Goal: Task Accomplishment & Management: Manage account settings

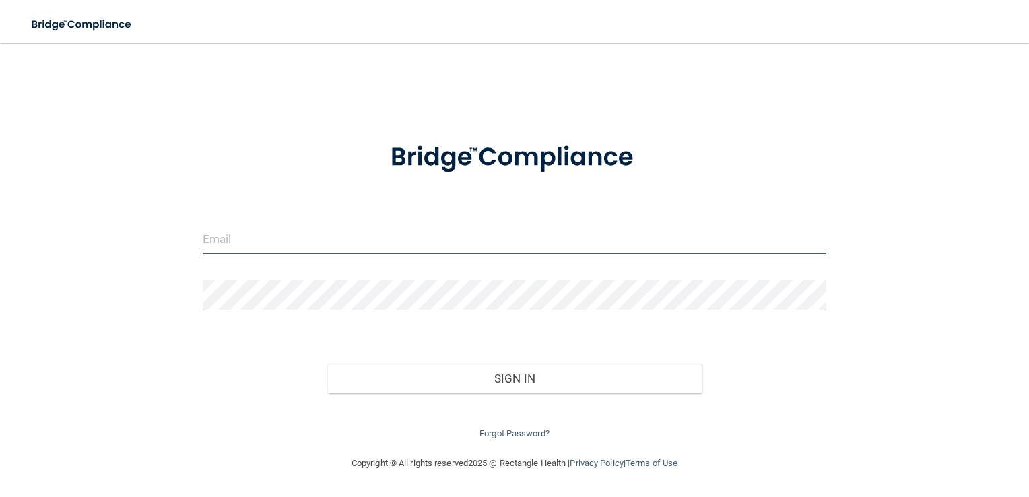
click at [315, 241] on input "email" at bounding box center [515, 238] width 624 height 30
type input "[EMAIL_ADDRESS][DOMAIN_NAME]"
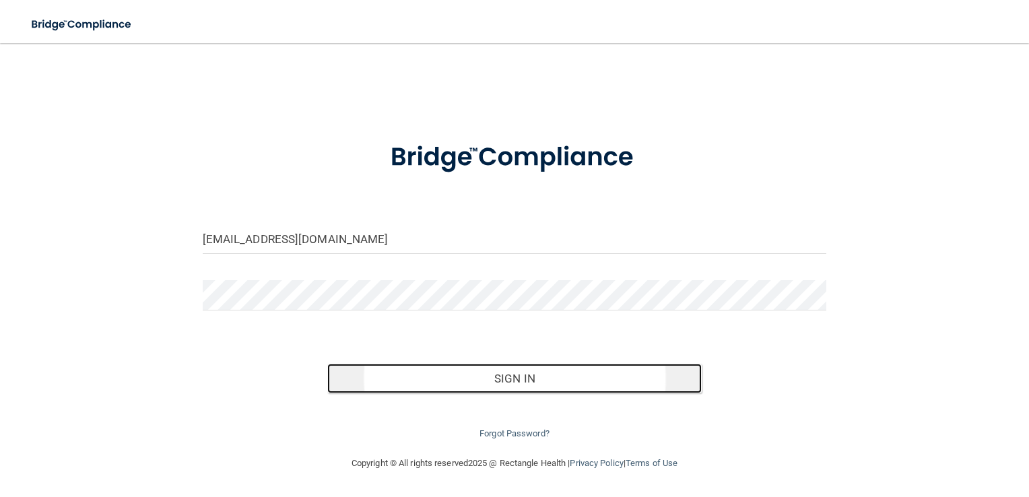
click at [525, 375] on button "Sign In" at bounding box center [514, 378] width 374 height 30
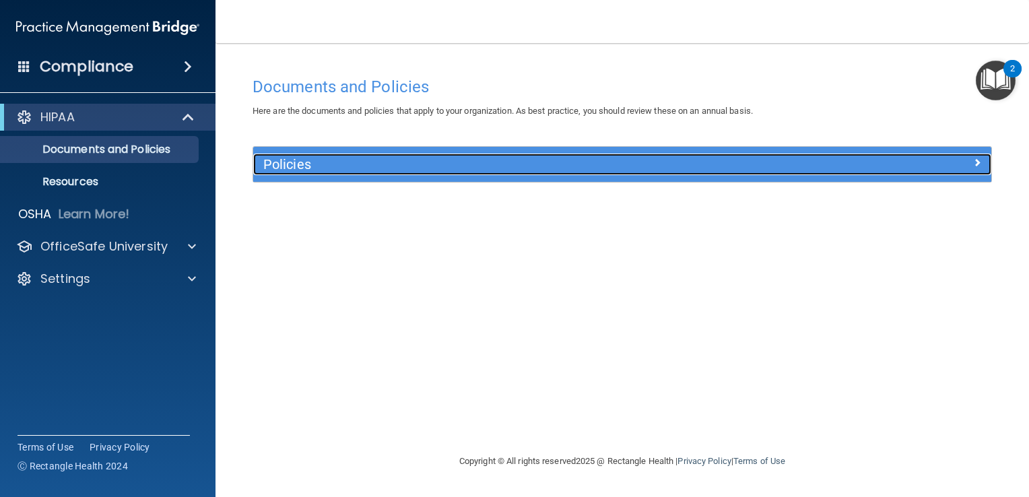
click at [976, 160] on span at bounding box center [977, 162] width 8 height 16
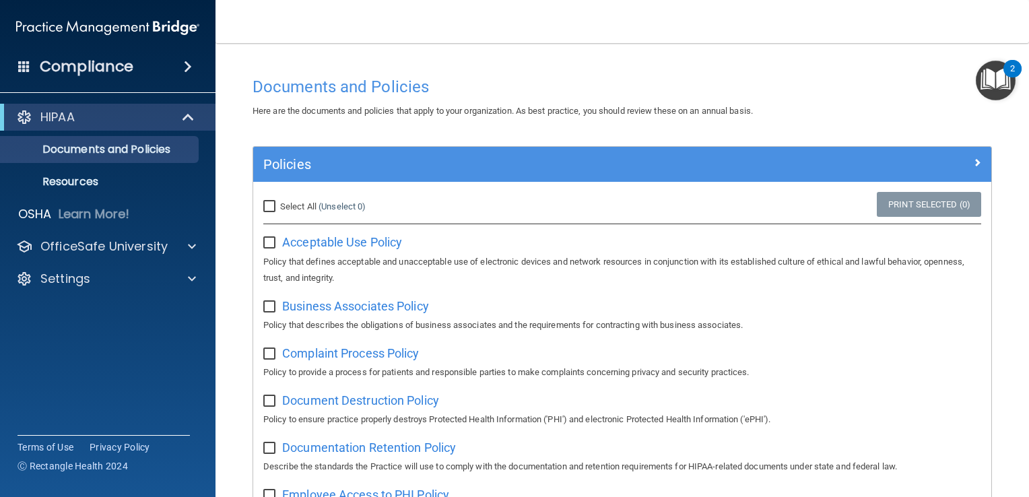
click at [268, 205] on input "Select All (Unselect 0) Unselect All" at bounding box center [270, 206] width 15 height 11
checkbox input "true"
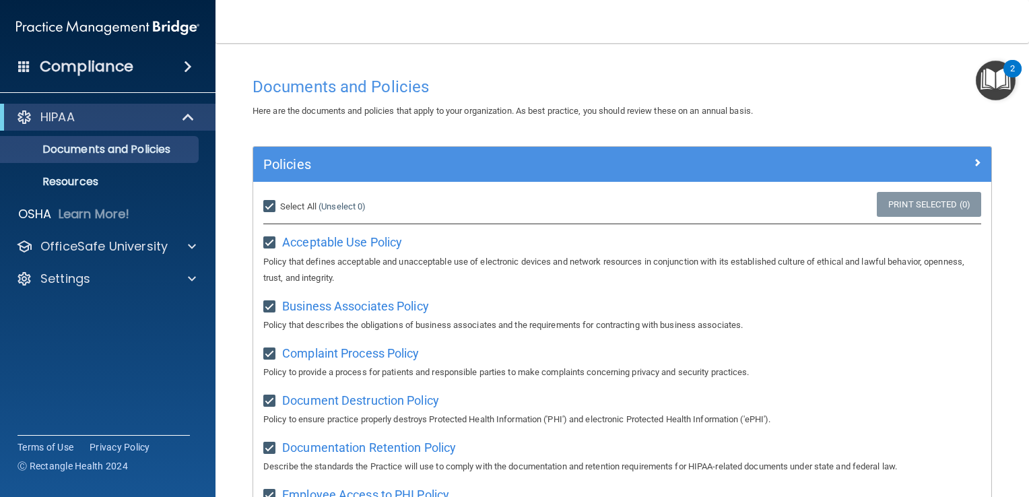
checkbox input "true"
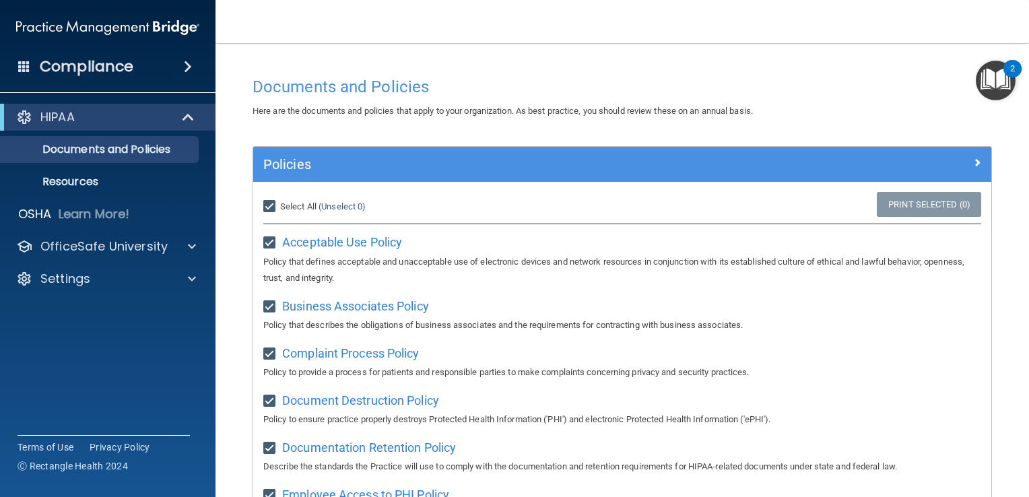
checkbox input "true"
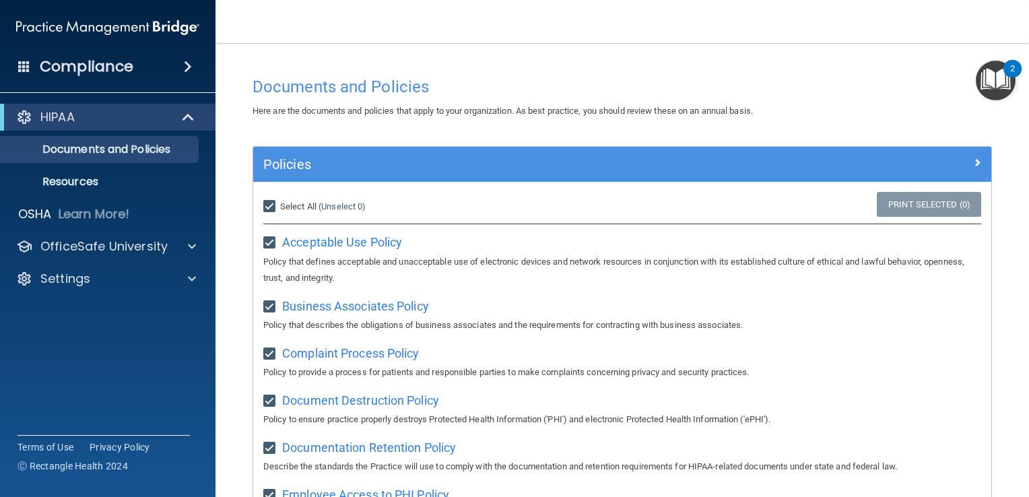
checkbox input "true"
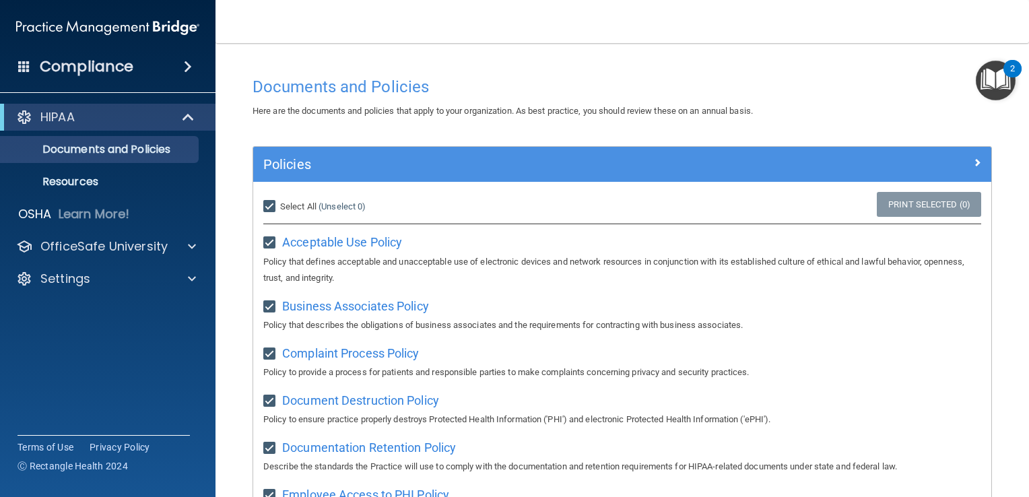
checkbox input "true"
click at [184, 65] on span at bounding box center [188, 67] width 8 height 16
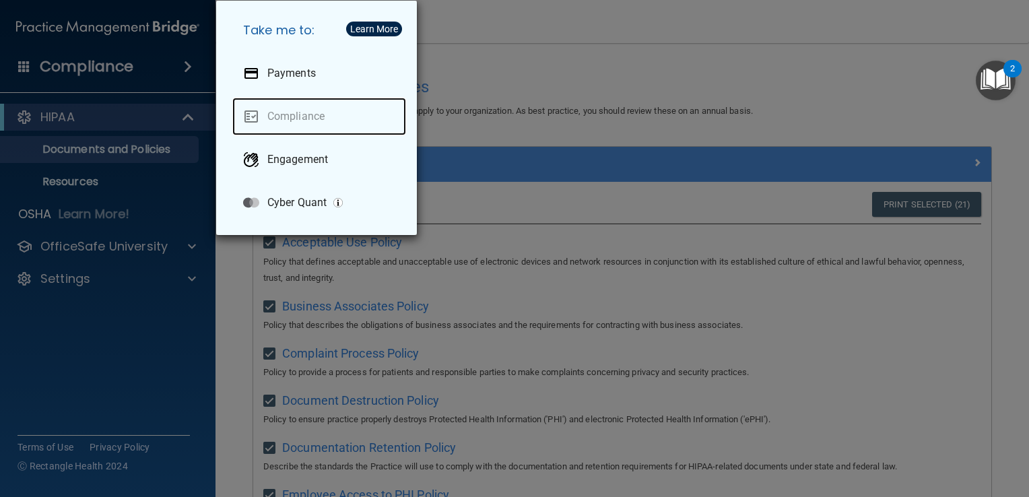
click at [312, 113] on link "Compliance" at bounding box center [319, 117] width 174 height 38
click at [488, 55] on div "Take me to: Payments Compliance Engagement Cyber Quant" at bounding box center [514, 248] width 1029 height 497
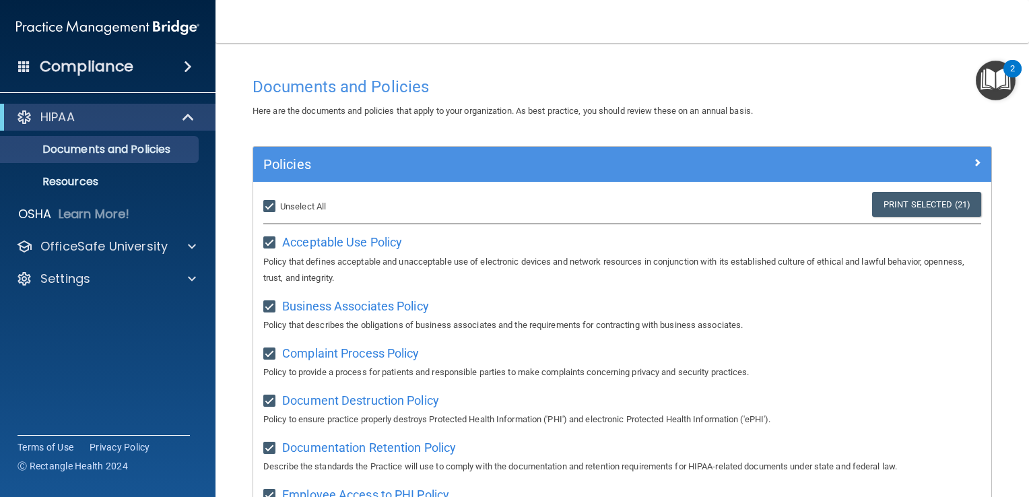
click at [269, 205] on input "Select All (Unselect 21) Unselect All" at bounding box center [270, 206] width 15 height 11
checkbox input "false"
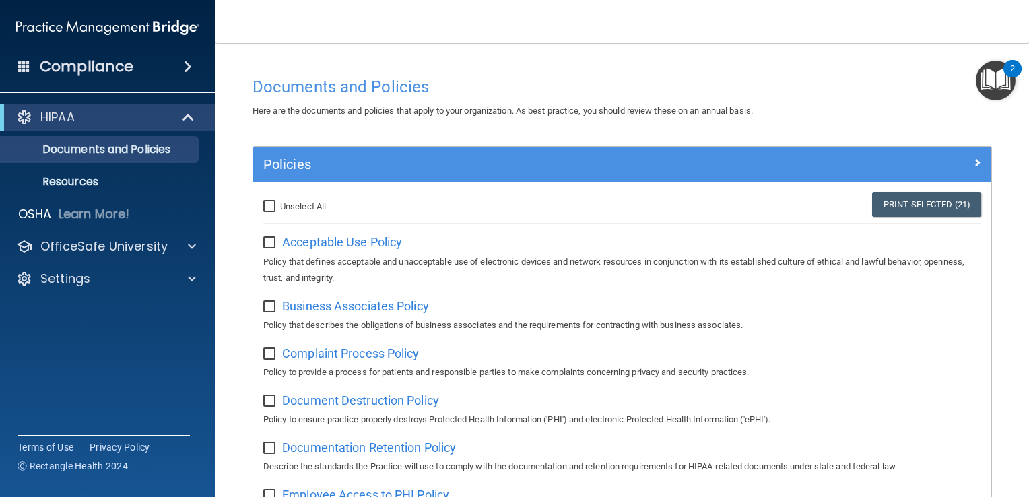
checkbox input "false"
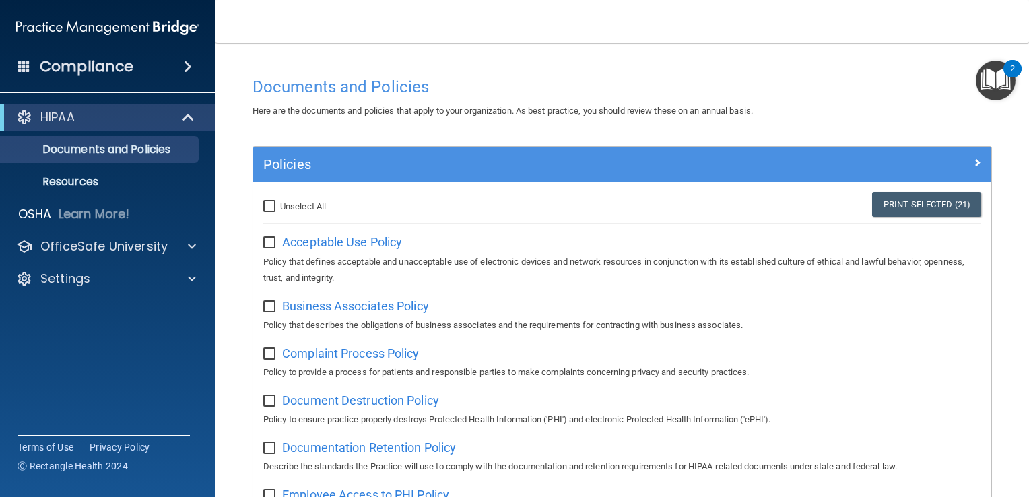
checkbox input "false"
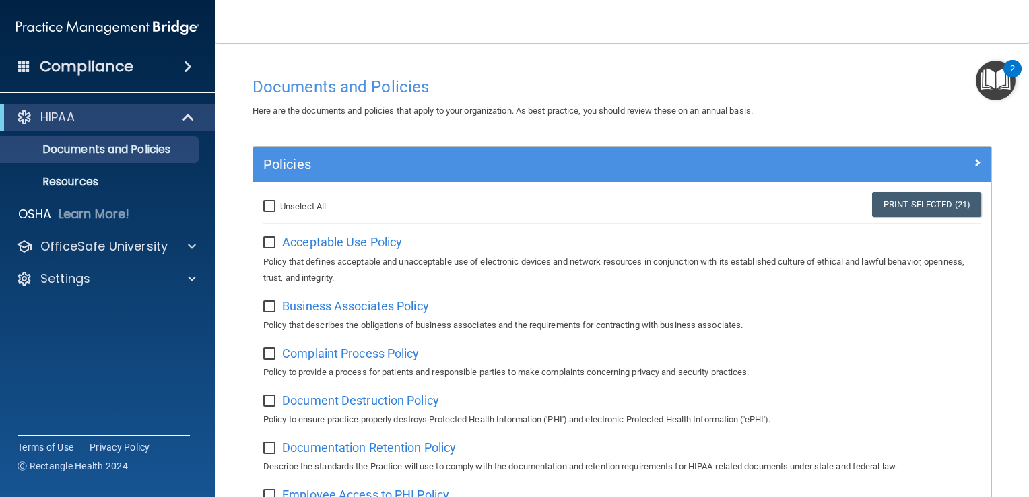
checkbox input "false"
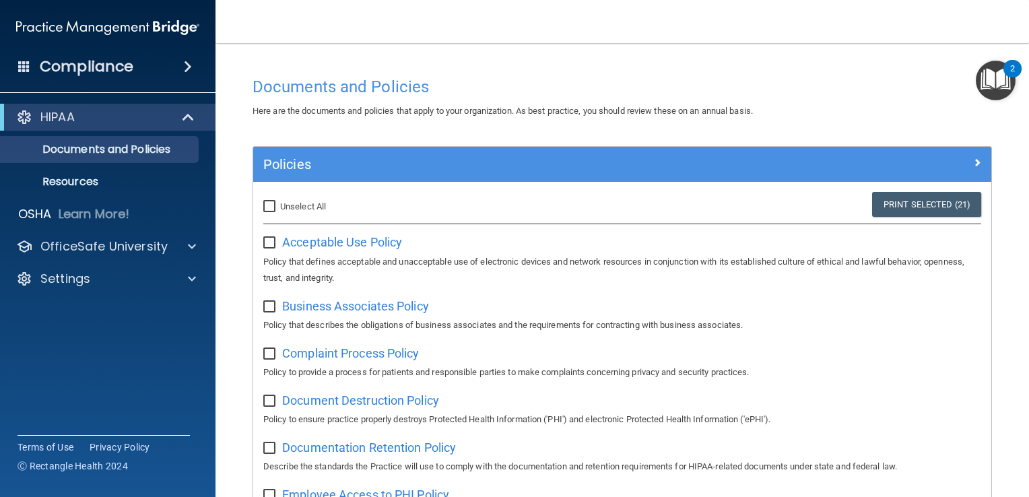
checkbox input "false"
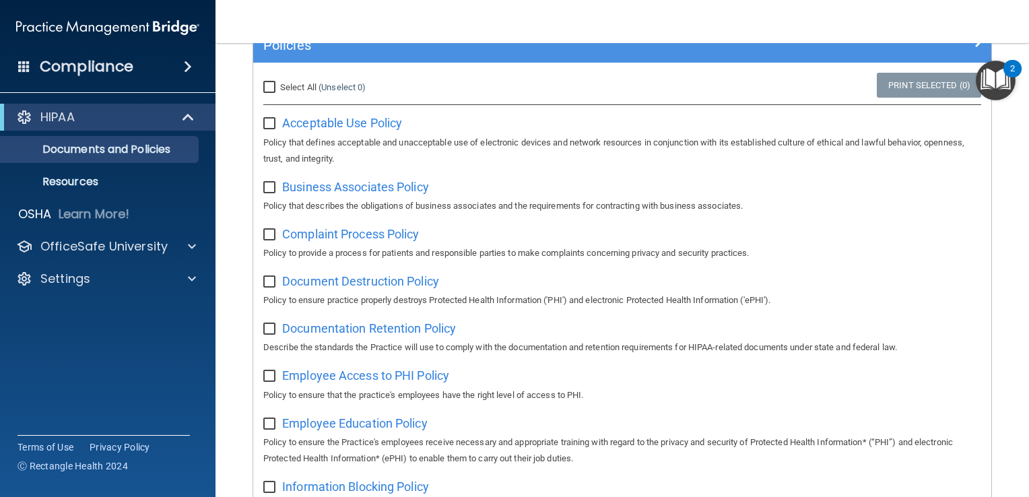
scroll to position [202, 0]
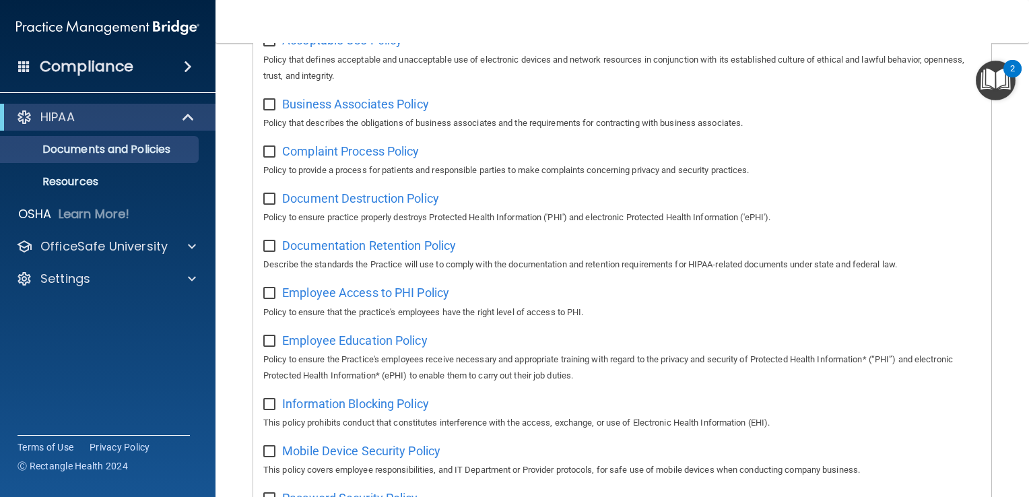
click at [656, 34] on nav "Toggle navigation [PERSON_NAME] [EMAIL_ADDRESS][DOMAIN_NAME] Manage My Enterpri…" at bounding box center [621, 21] width 813 height 43
click at [57, 120] on p "HIPAA" at bounding box center [57, 117] width 34 height 16
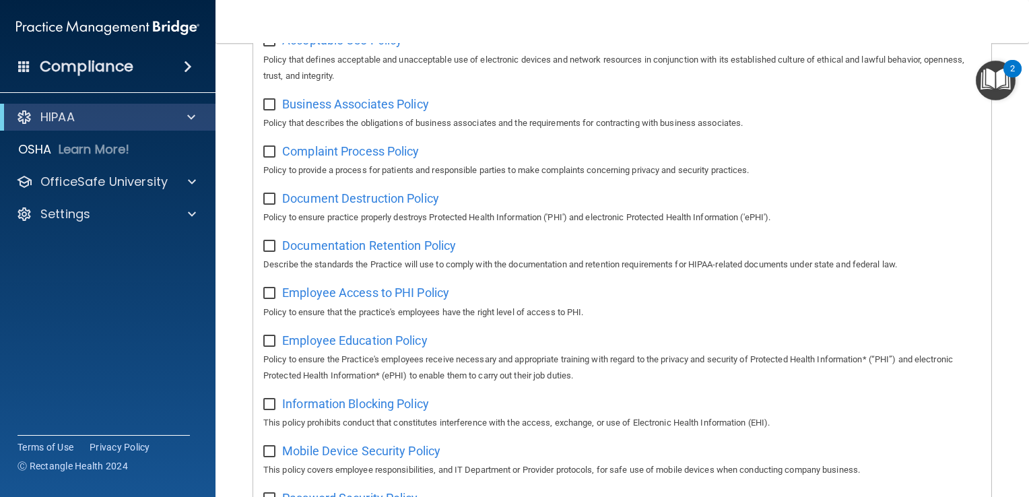
click at [94, 65] on h4 "Compliance" at bounding box center [87, 66] width 94 height 19
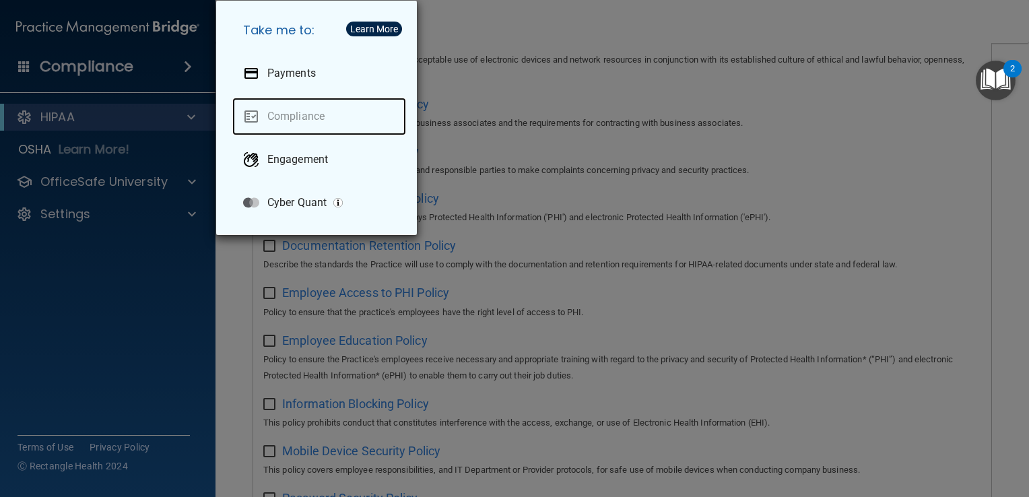
click at [297, 114] on link "Compliance" at bounding box center [319, 117] width 174 height 38
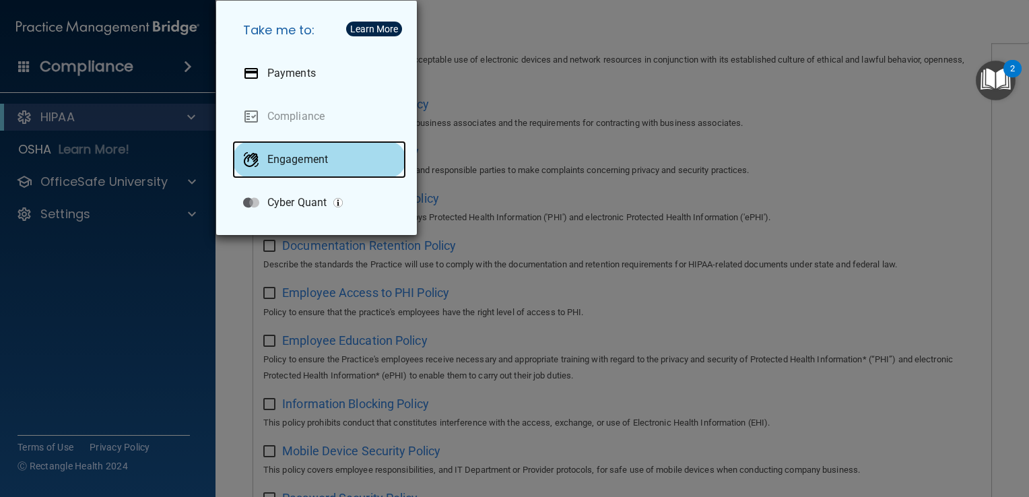
click at [304, 160] on p "Engagement" at bounding box center [297, 159] width 61 height 13
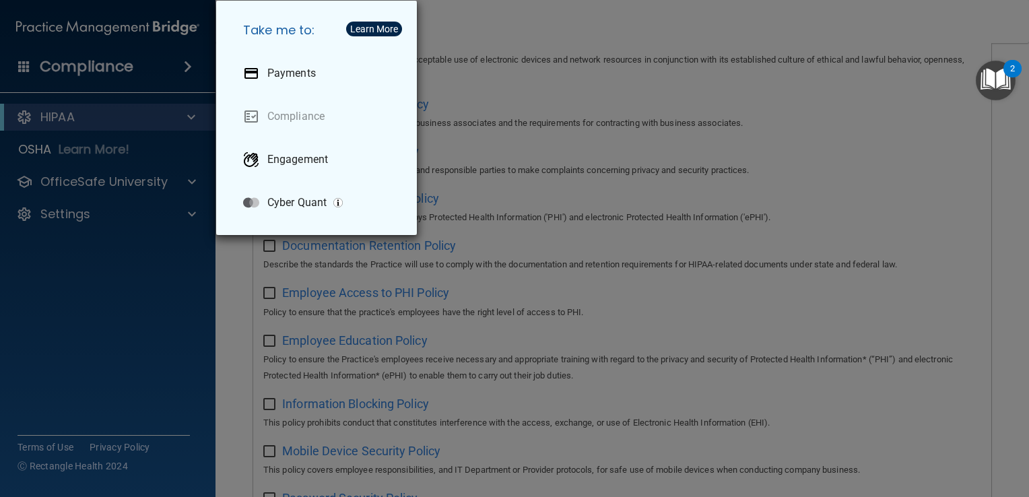
click at [512, 14] on div "Take me to: Payments Compliance Engagement Cyber Quant" at bounding box center [514, 248] width 1029 height 497
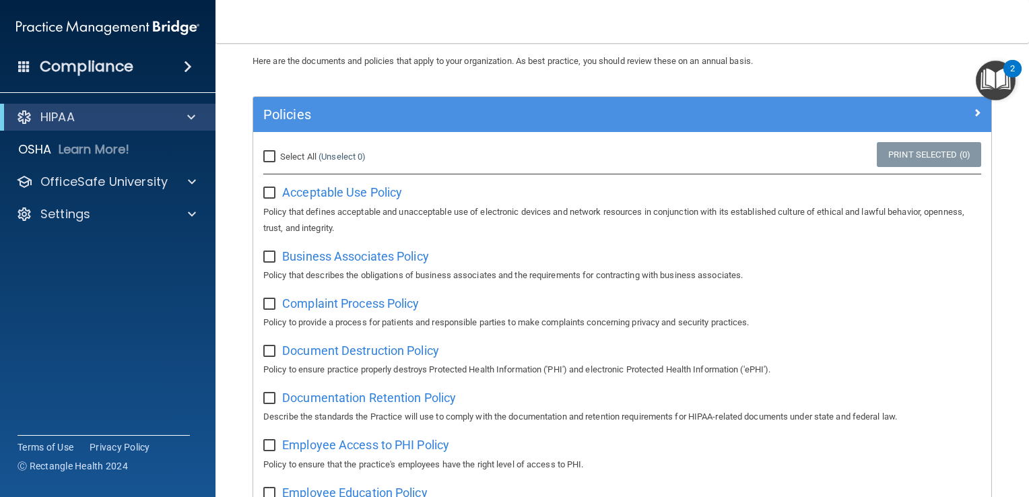
scroll to position [0, 0]
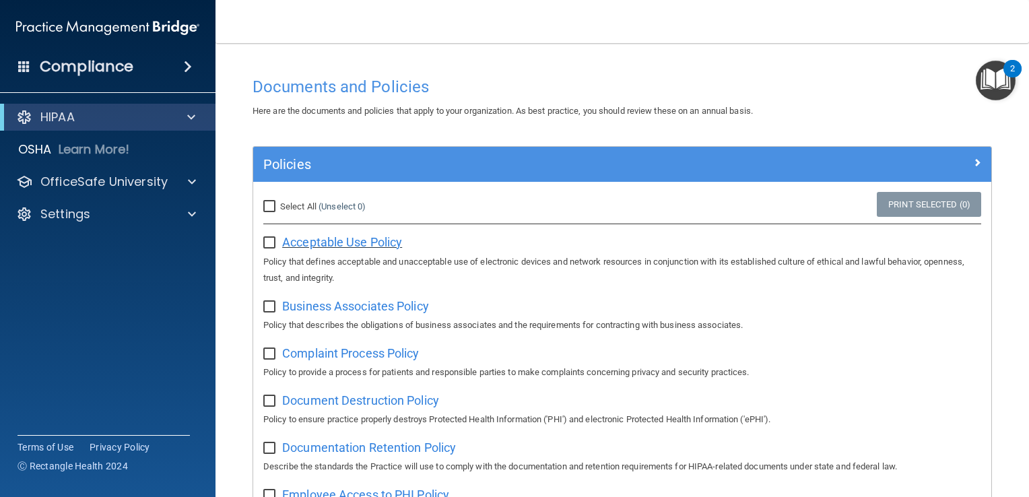
click at [382, 242] on span "Acceptable Use Policy" at bounding box center [342, 242] width 120 height 14
click at [331, 309] on span "Business Associates Policy" at bounding box center [355, 306] width 147 height 14
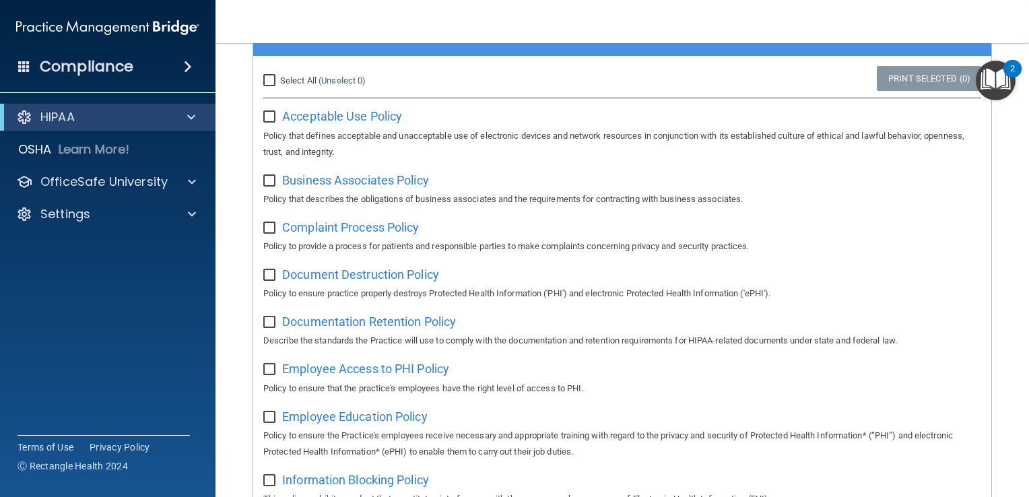
scroll to position [135, 0]
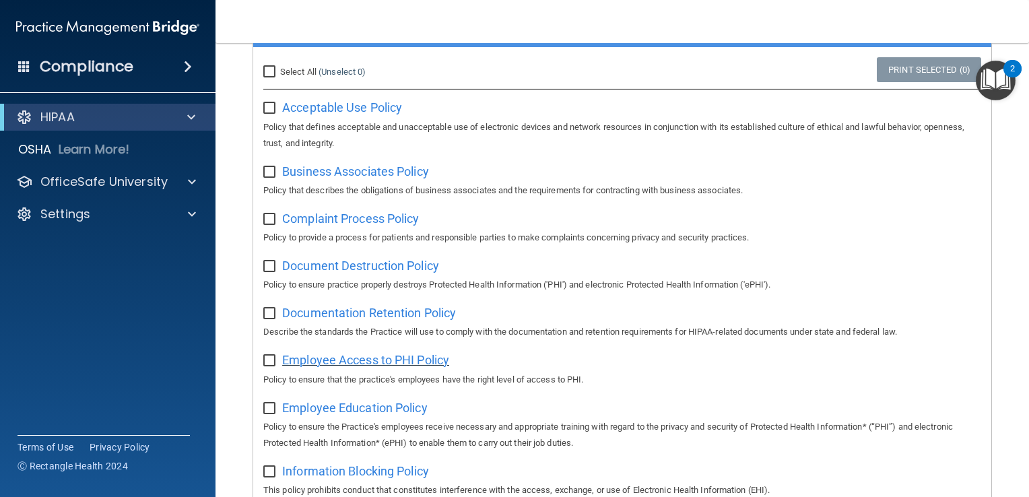
click at [366, 365] on span "Employee Access to PHI Policy" at bounding box center [365, 360] width 167 height 14
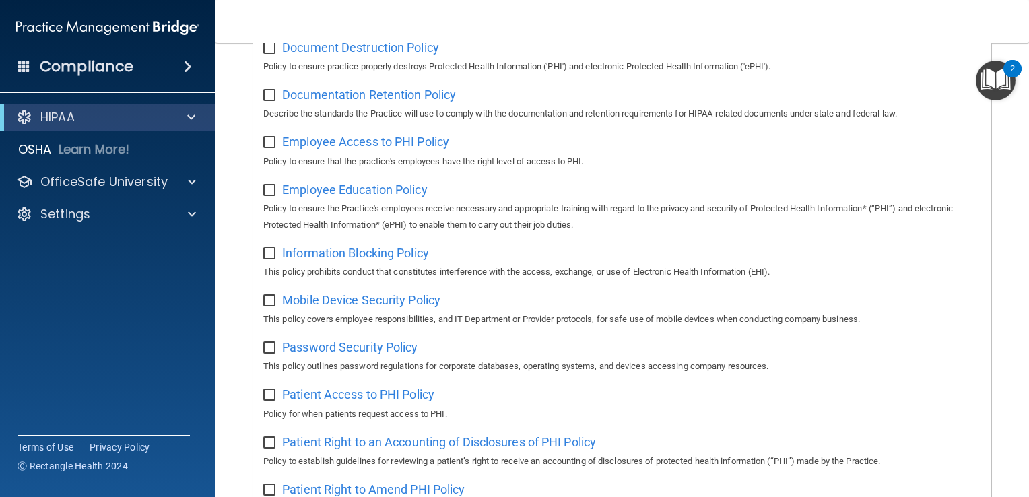
scroll to position [341, 0]
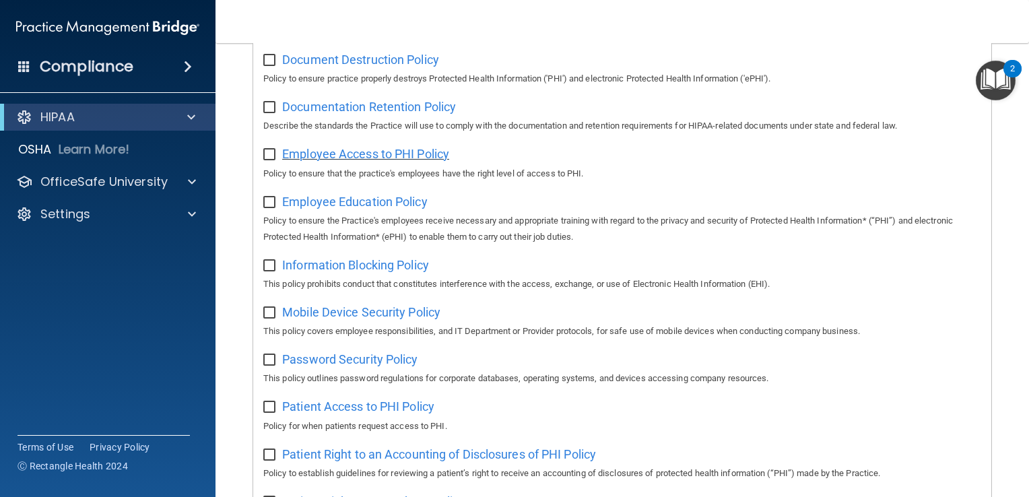
click at [417, 156] on span "Employee Access to PHI Policy" at bounding box center [365, 154] width 167 height 14
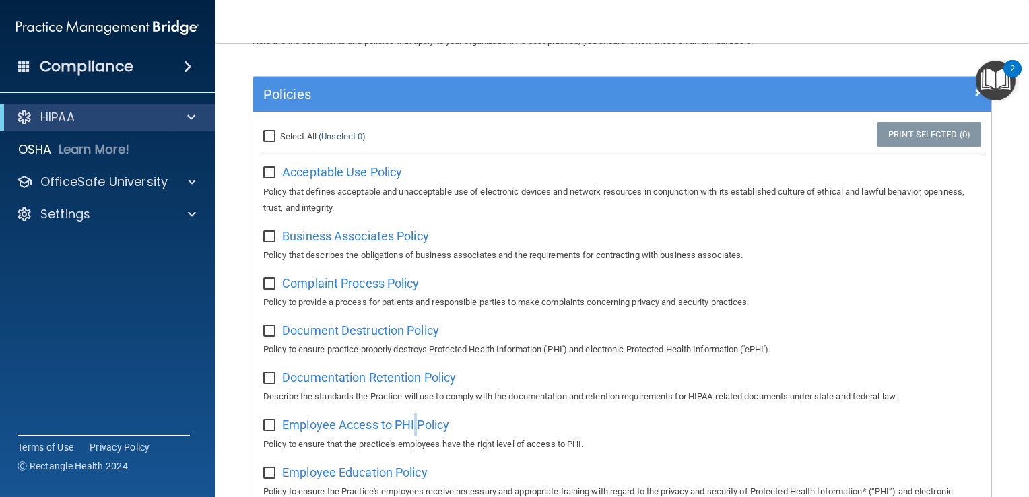
scroll to position [0, 0]
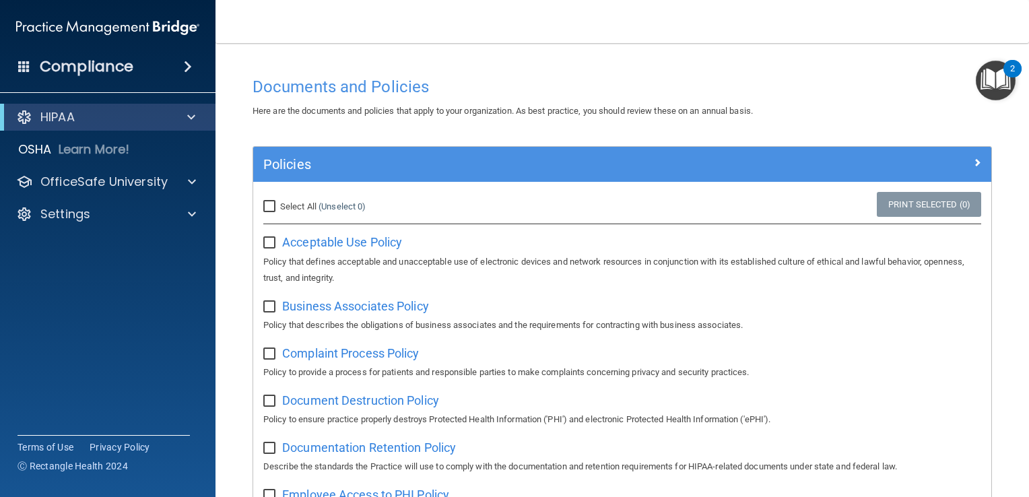
click at [95, 61] on h4 "Compliance" at bounding box center [87, 66] width 94 height 19
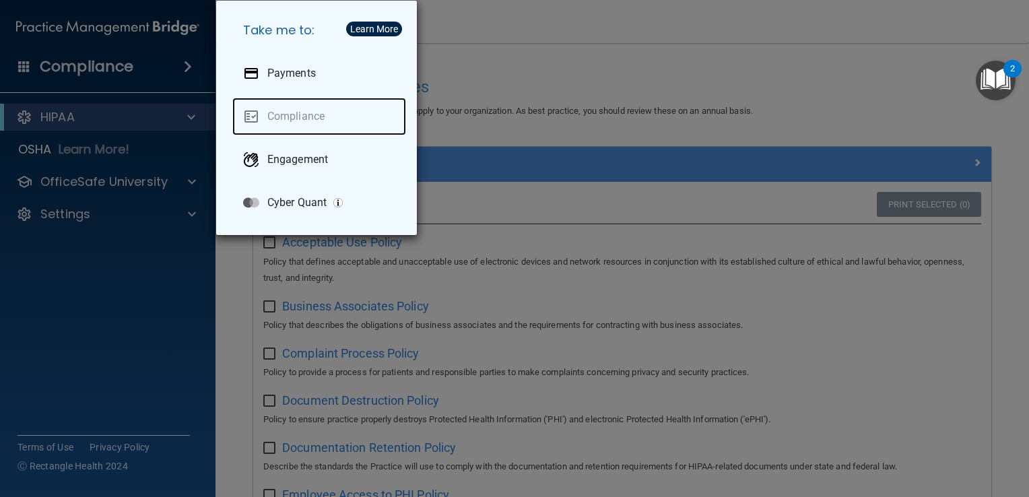
click at [290, 115] on link "Compliance" at bounding box center [319, 117] width 174 height 38
click at [290, 117] on link "Compliance" at bounding box center [319, 117] width 174 height 38
click at [289, 118] on link "Compliance" at bounding box center [319, 117] width 174 height 38
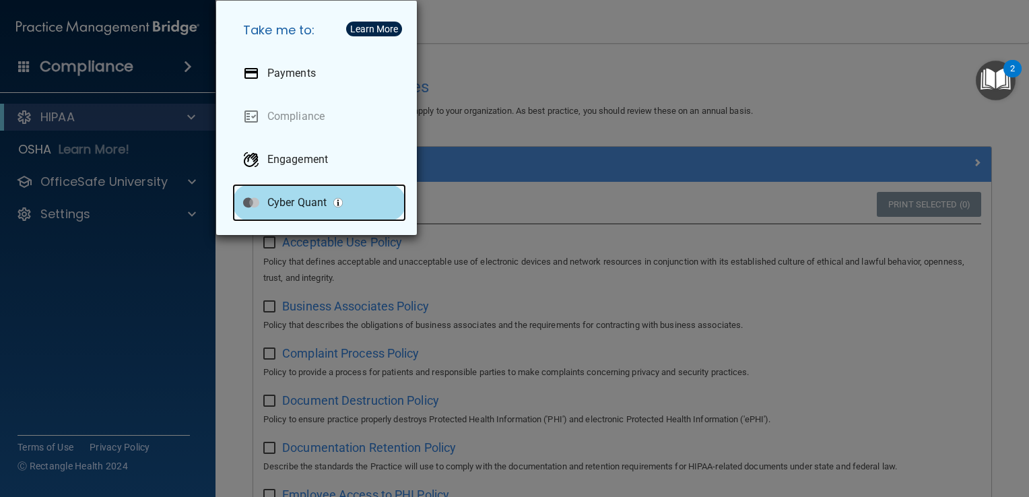
click at [297, 203] on p "Cyber Quant" at bounding box center [296, 202] width 59 height 13
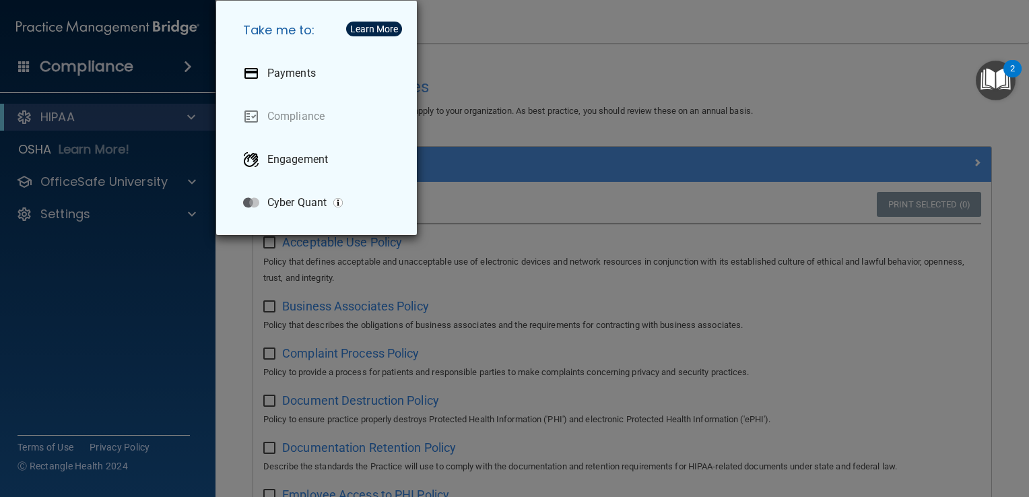
drag, startPoint x: 147, startPoint y: 368, endPoint x: 96, endPoint y: 343, distance: 56.3
click at [145, 368] on div "Take me to: Payments Compliance Engagement Cyber Quant" at bounding box center [514, 248] width 1029 height 497
